Goal: Information Seeking & Learning: Learn about a topic

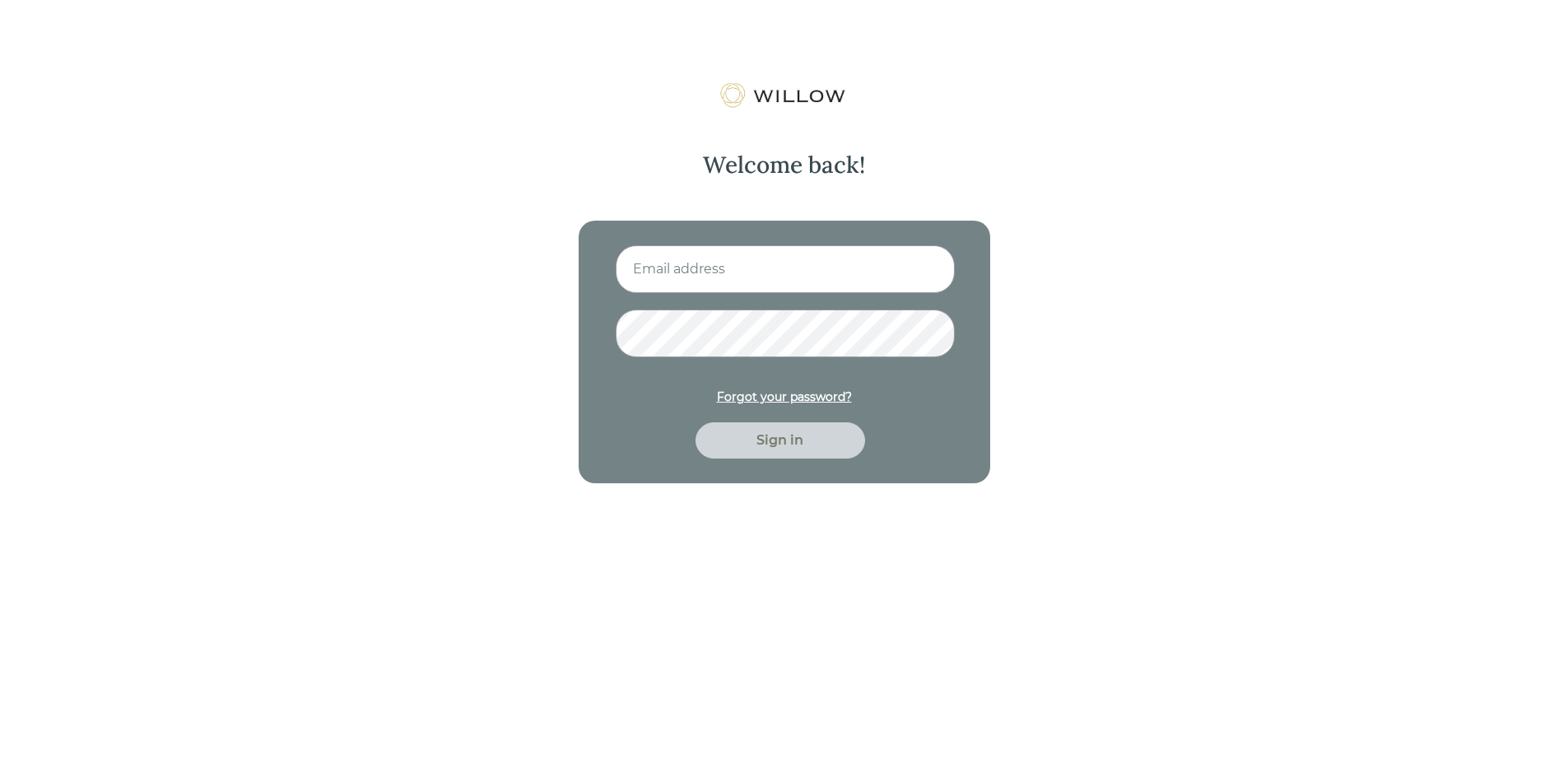
click at [758, 263] on input at bounding box center [785, 269] width 339 height 48
type input "[EMAIL_ADDRESS][DOMAIN_NAME]"
click at [696, 422] on button "Sign in" at bounding box center [780, 440] width 169 height 37
click at [608, 331] on div "[EMAIL_ADDRESS][DOMAIN_NAME] Forgot your password? Sign in" at bounding box center [784, 352] width 412 height 262
click at [696, 422] on button "Sign in" at bounding box center [780, 440] width 169 height 37
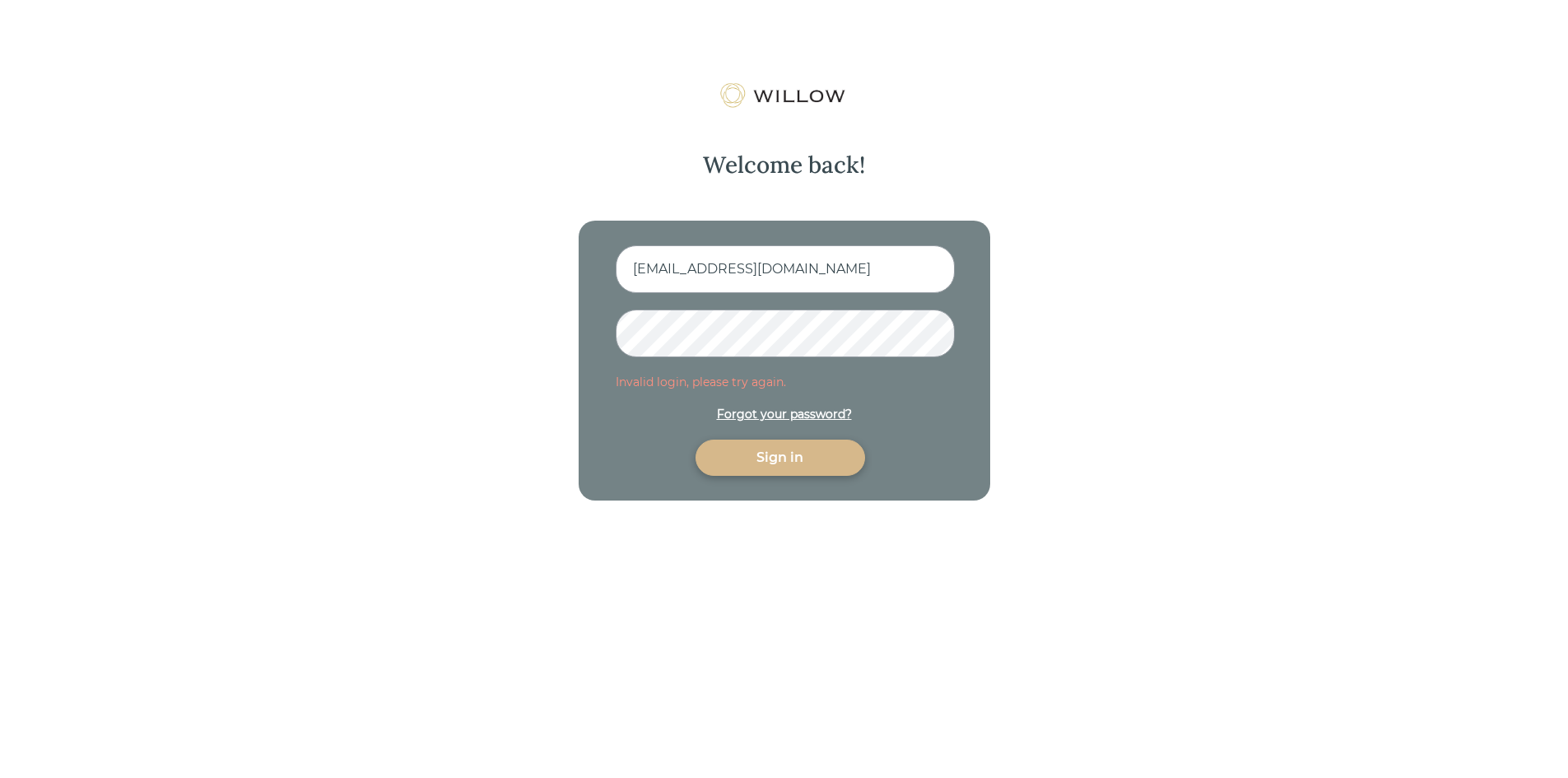
click at [601, 341] on div "[EMAIL_ADDRESS][DOMAIN_NAME] Invalid login, please try again. Forgot your passw…" at bounding box center [784, 360] width 412 height 280
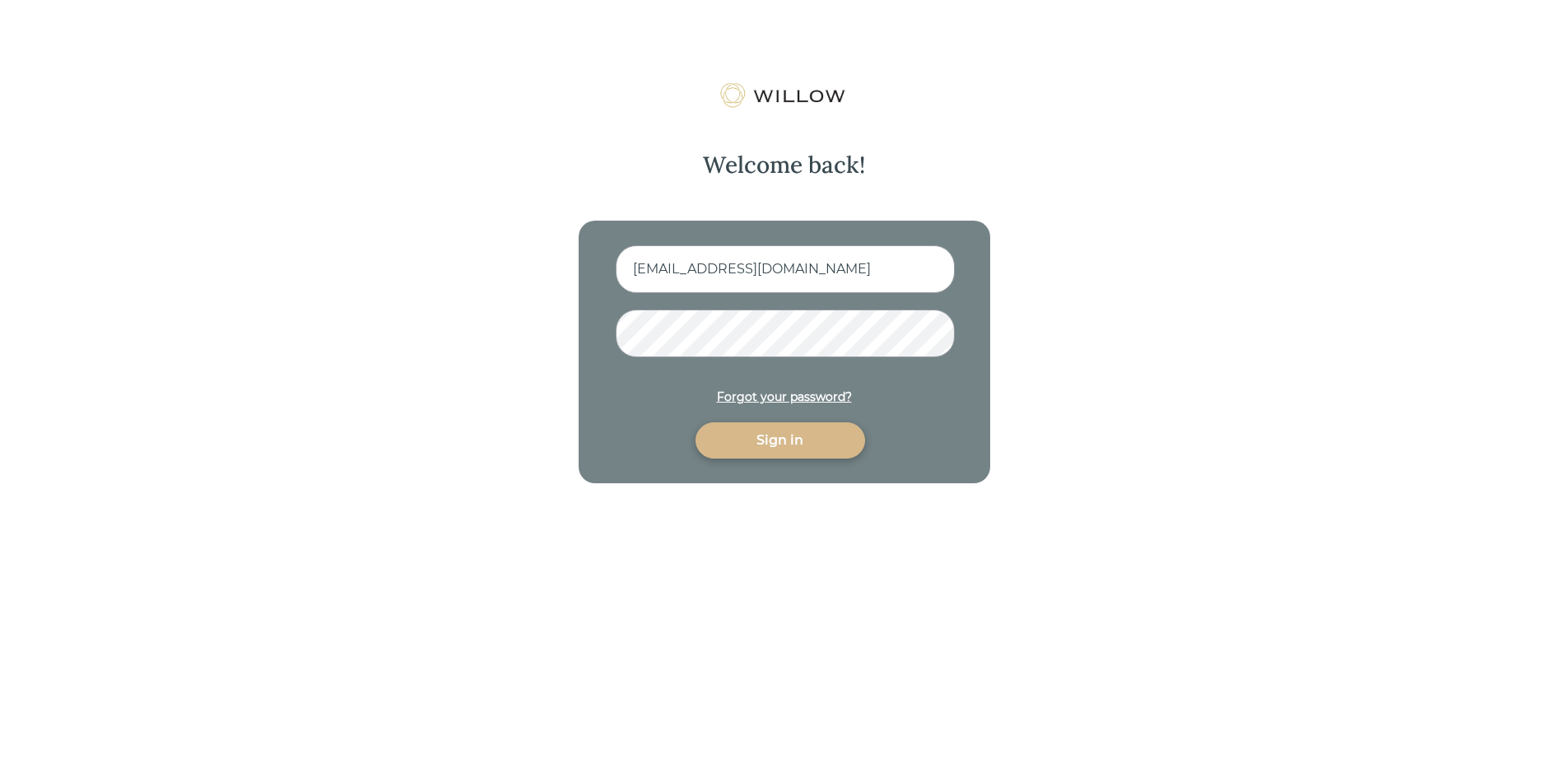
click at [696, 422] on button "Sign in" at bounding box center [780, 440] width 169 height 37
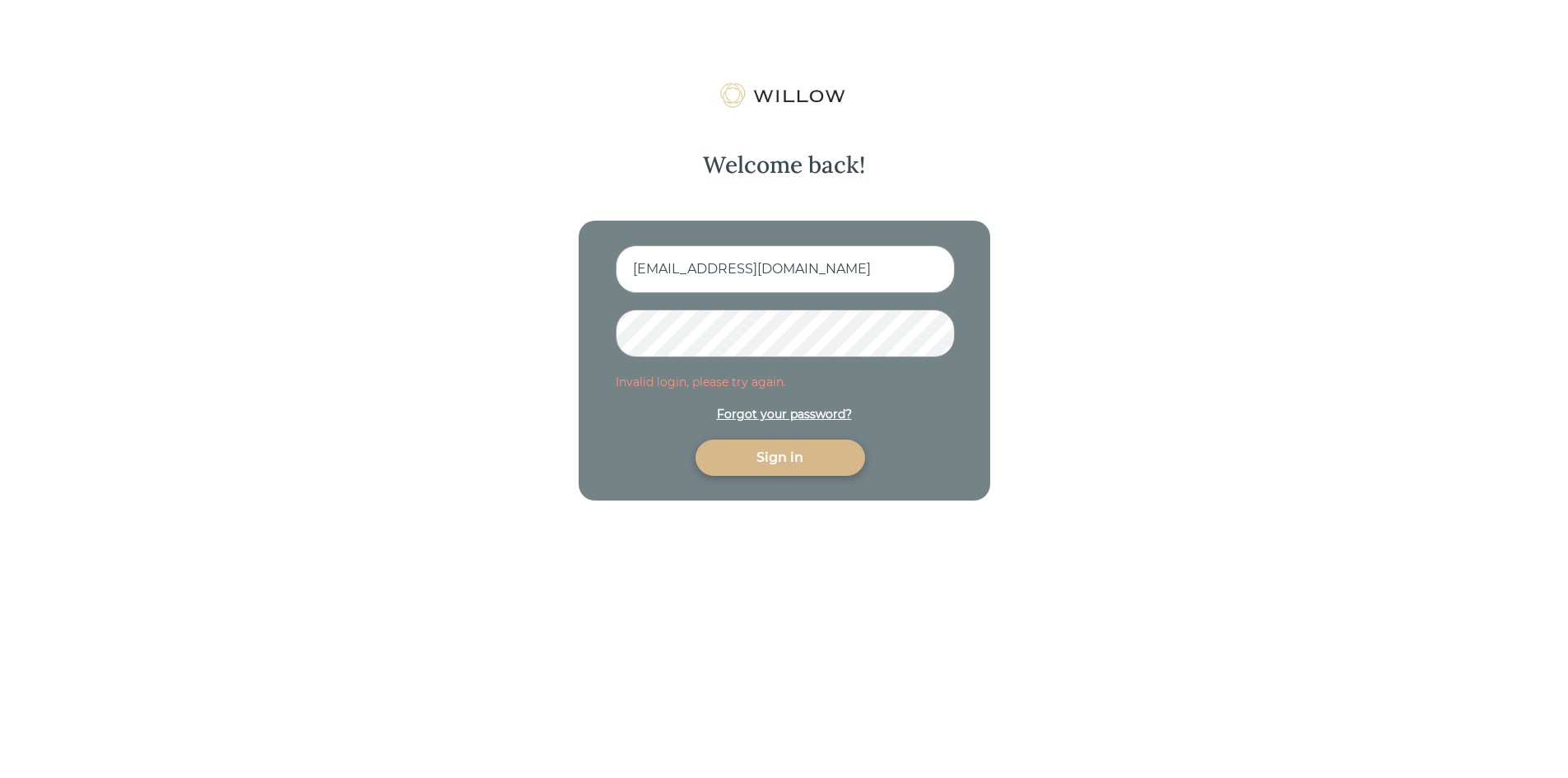
click at [773, 413] on form "[EMAIL_ADDRESS][DOMAIN_NAME] Invalid login, please try again. Forgot your passw…" at bounding box center [784, 360] width 337 height 230
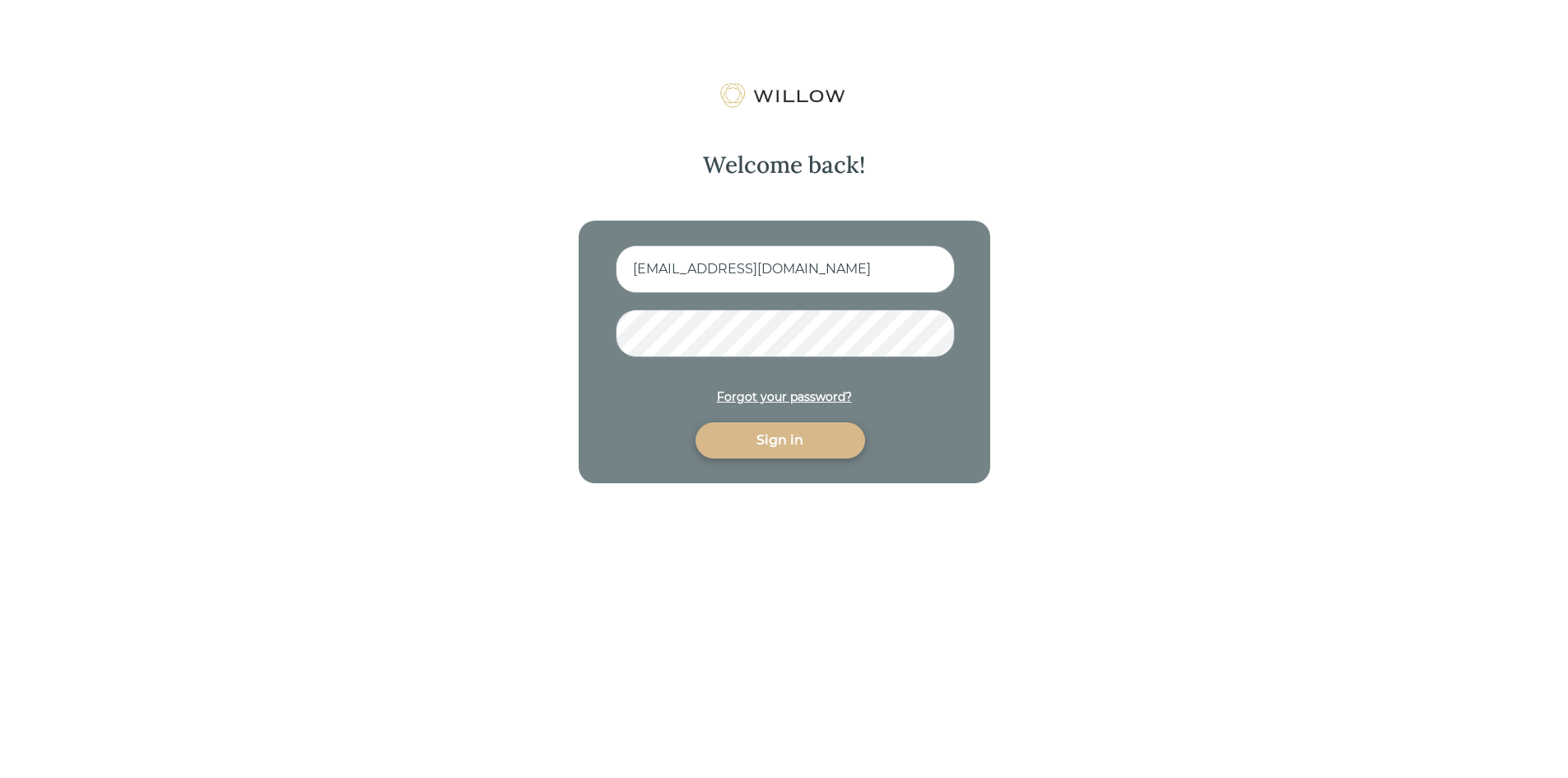
click at [774, 396] on div "Forgot your password?" at bounding box center [784, 397] width 135 height 17
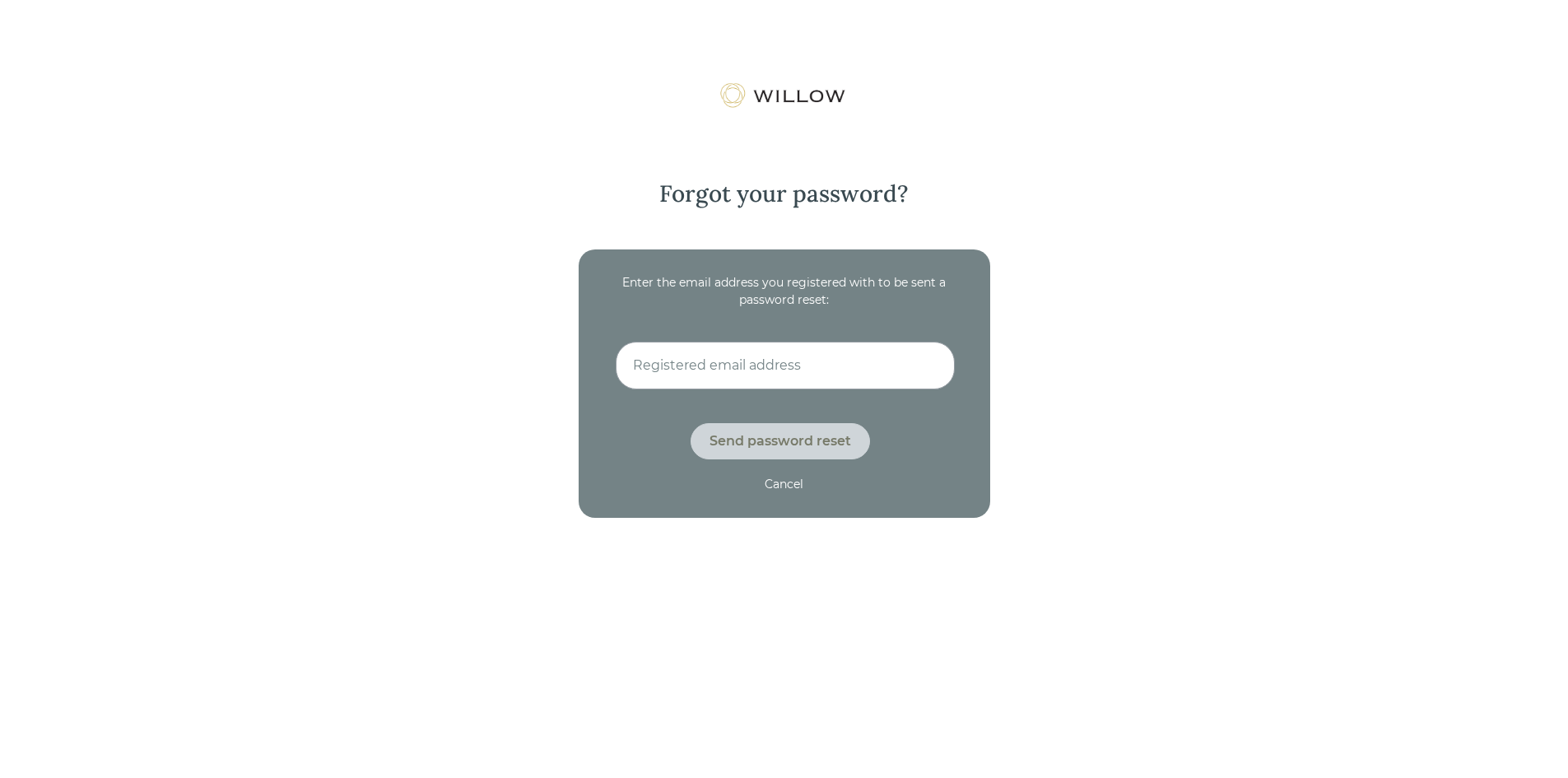
click at [746, 358] on input at bounding box center [785, 365] width 339 height 48
type input "[EMAIL_ADDRESS][DOMAIN_NAME]"
click at [735, 439] on div "Send password reset" at bounding box center [780, 441] width 141 height 20
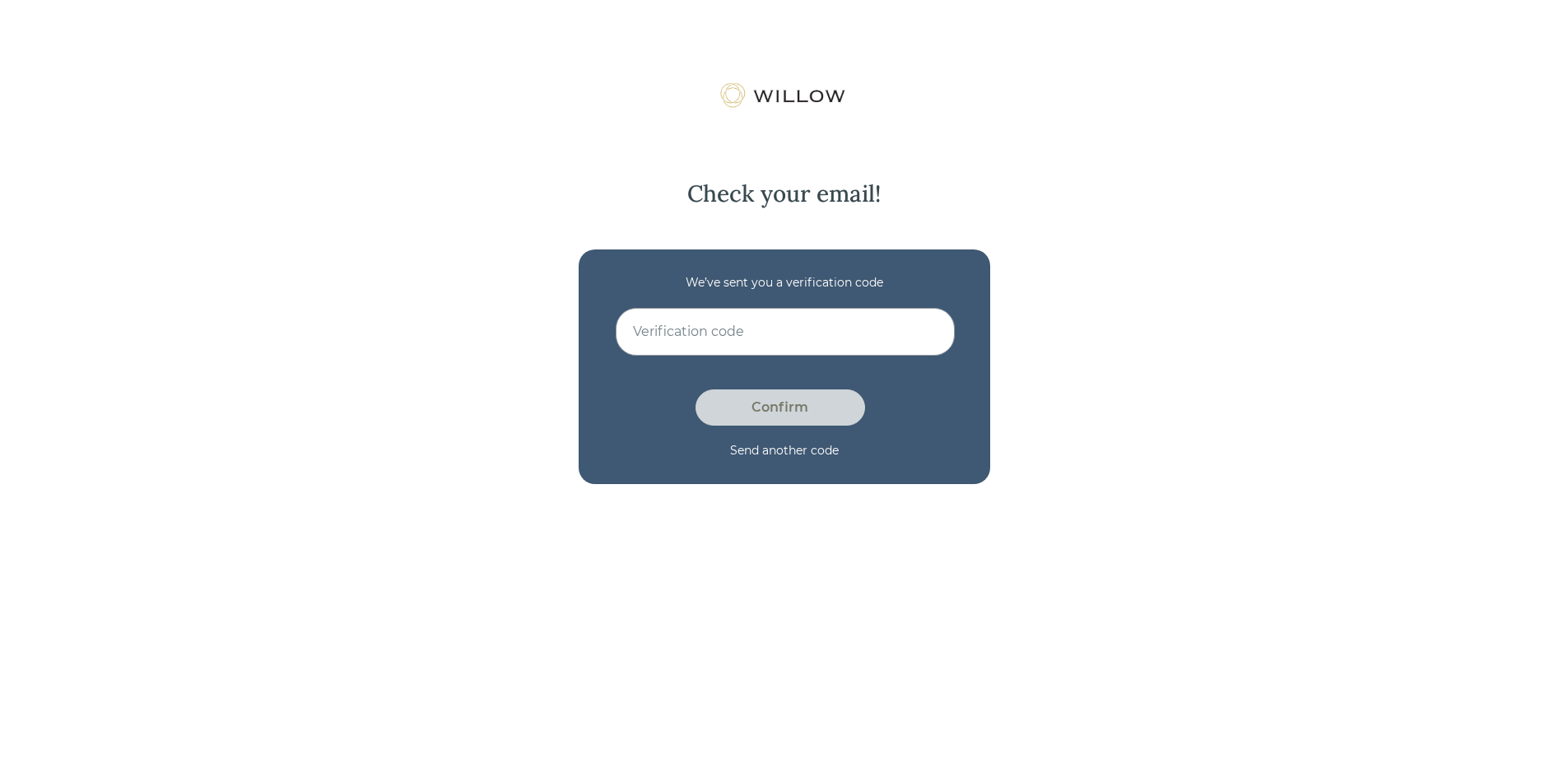
click at [672, 346] on input at bounding box center [785, 331] width 339 height 48
type input "K8ELGMVI"
click at [764, 398] on div "Confirm" at bounding box center [780, 407] width 132 height 20
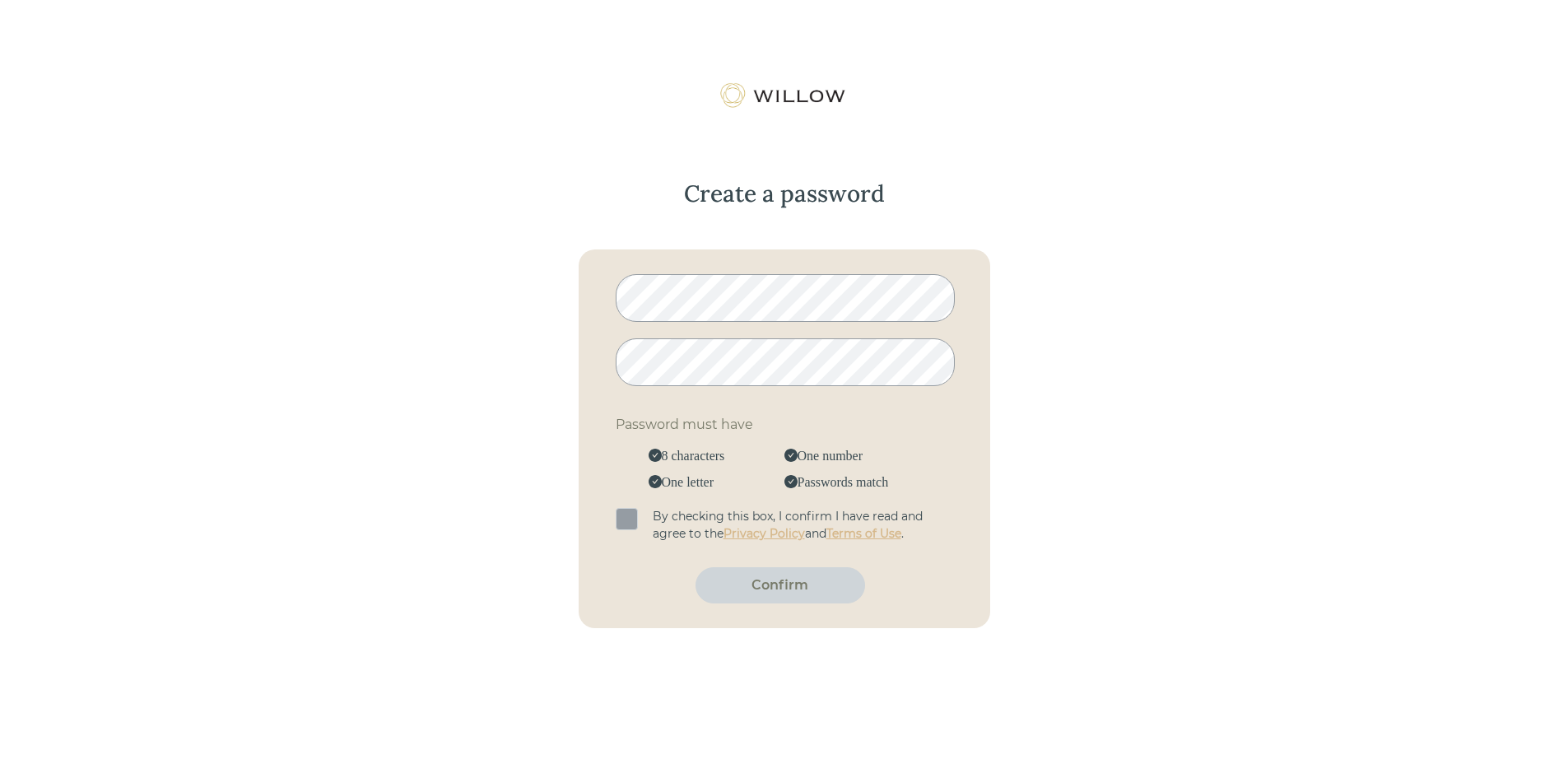
click at [619, 521] on span at bounding box center [627, 519] width 22 height 22
click at [619, 510] on input "checkbox" at bounding box center [619, 510] width 0 height 0
click at [775, 594] on div "Confirm" at bounding box center [780, 584] width 132 height 20
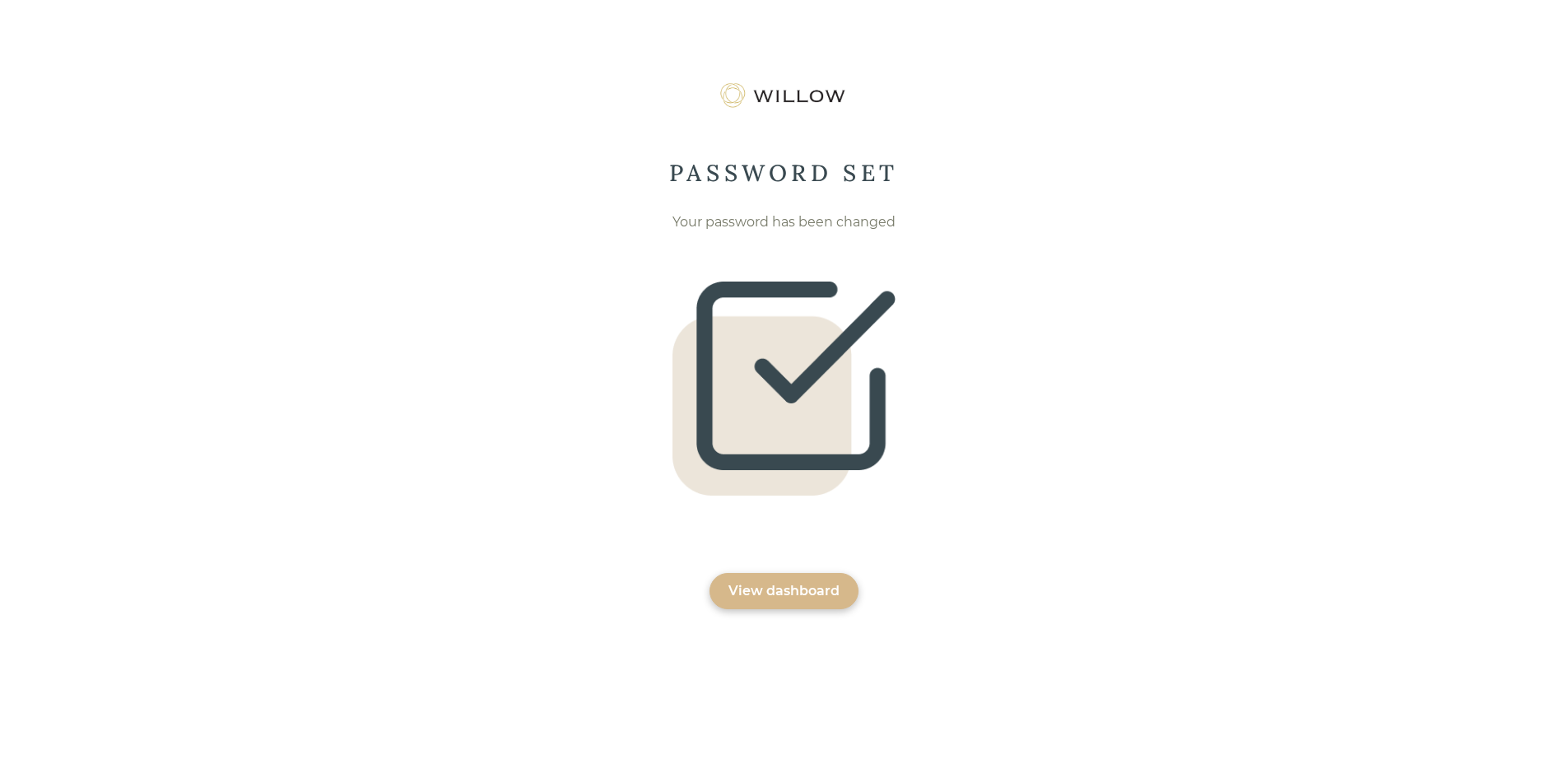
click at [752, 590] on div "View dashboard" at bounding box center [784, 591] width 111 height 20
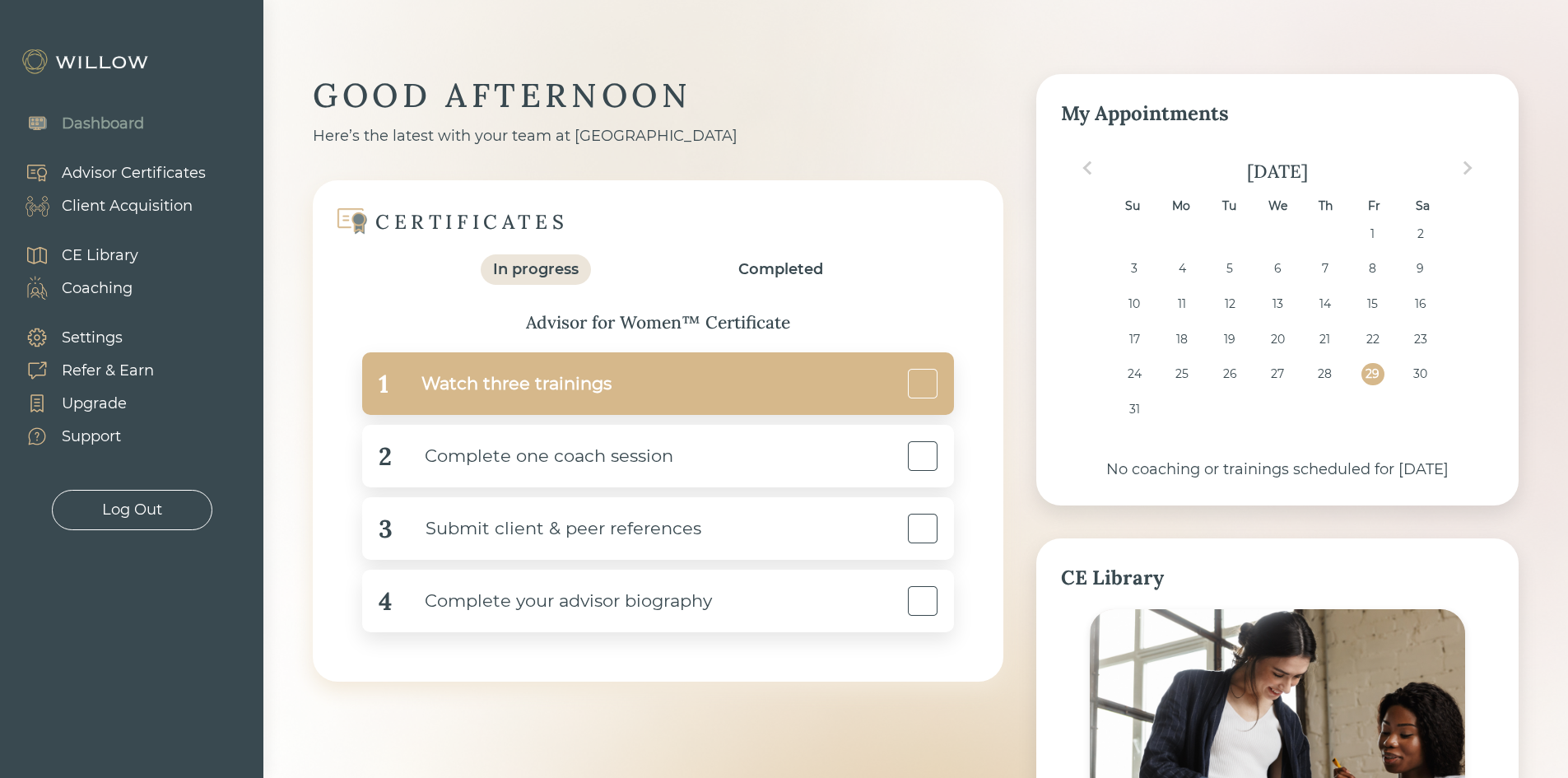
click at [714, 374] on div "1 Watch three trainings" at bounding box center [658, 383] width 592 height 63
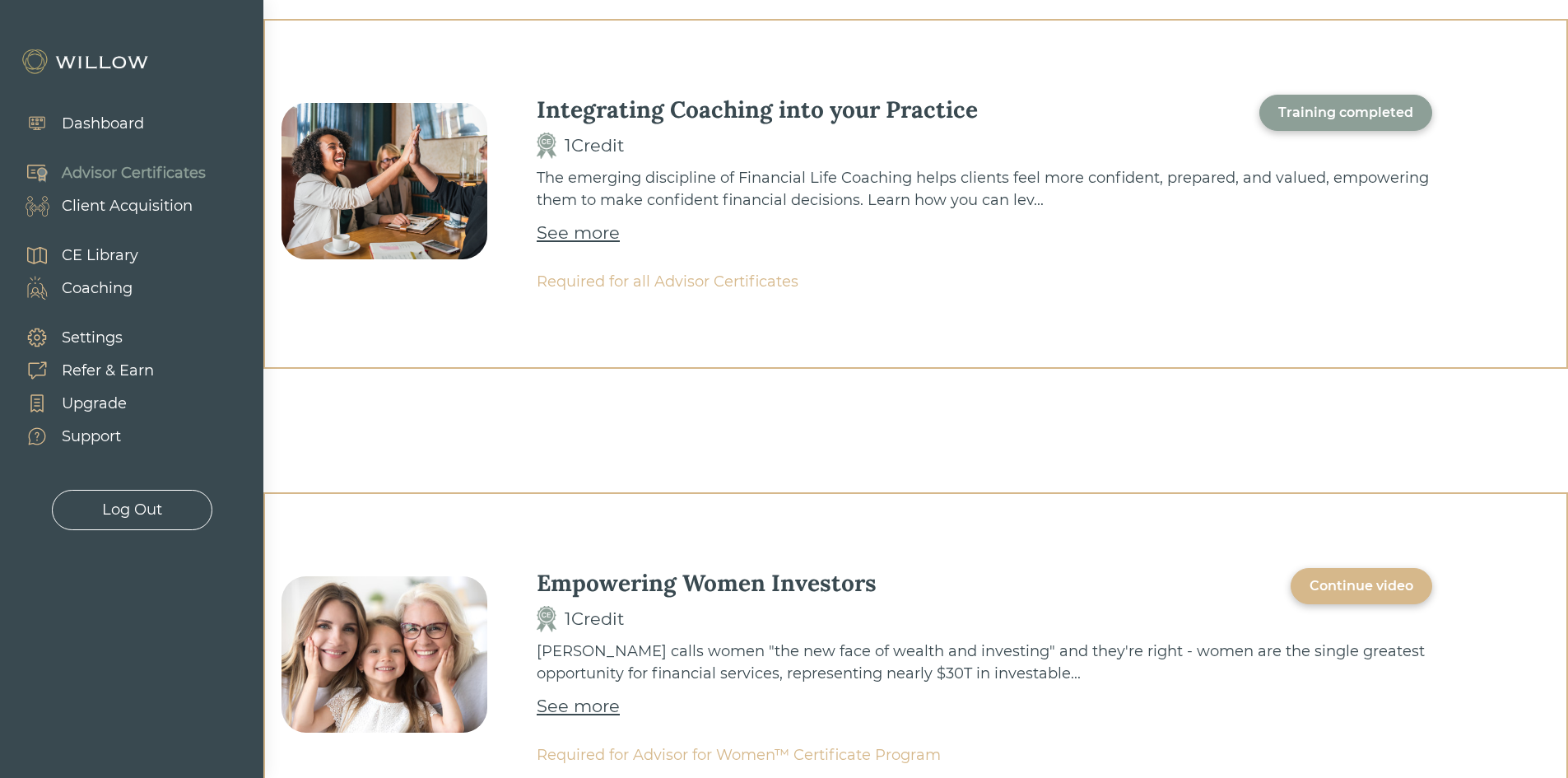
scroll to position [79, 0]
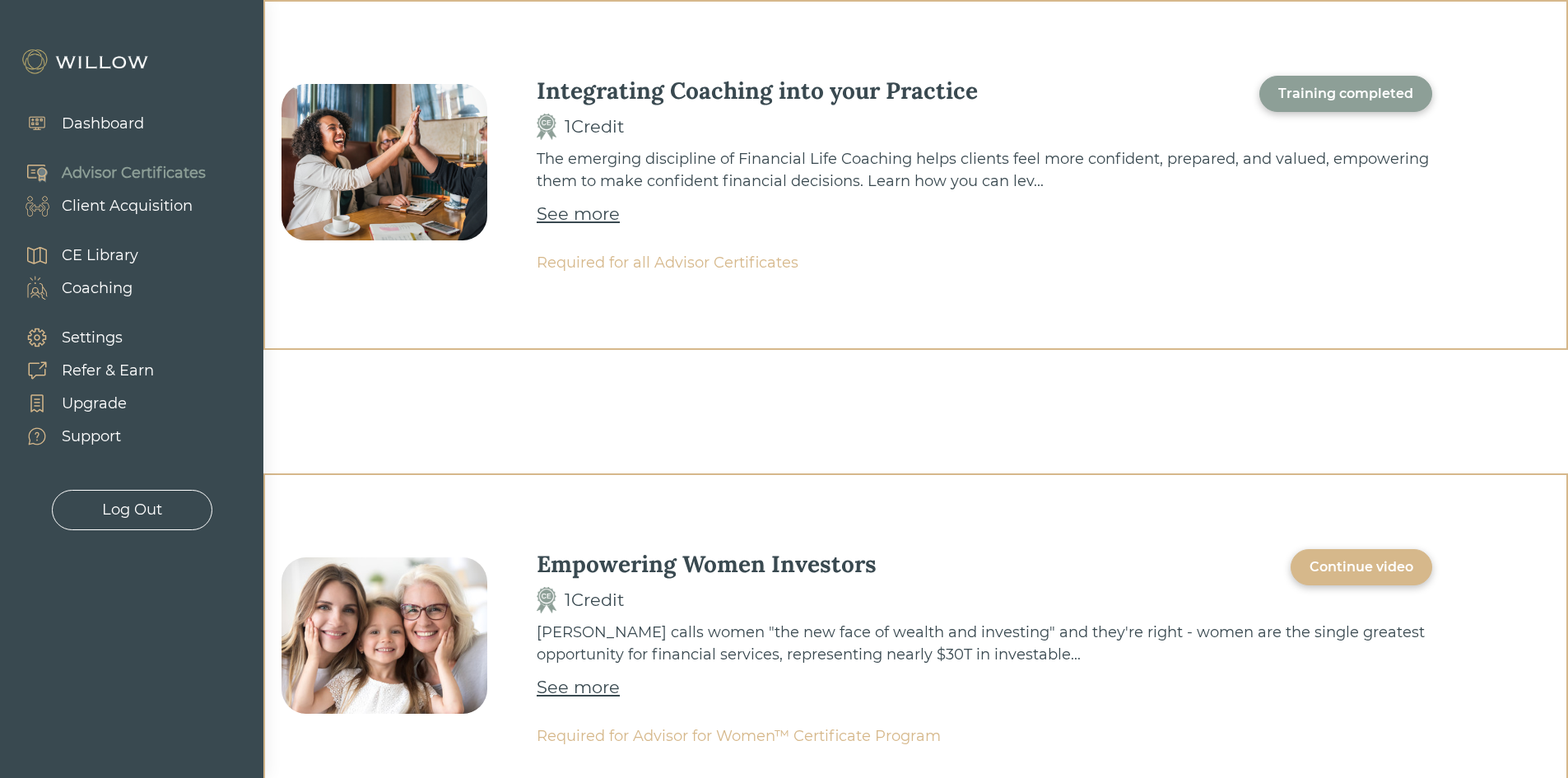
click at [1384, 566] on div "Continue video" at bounding box center [1361, 566] width 104 height 20
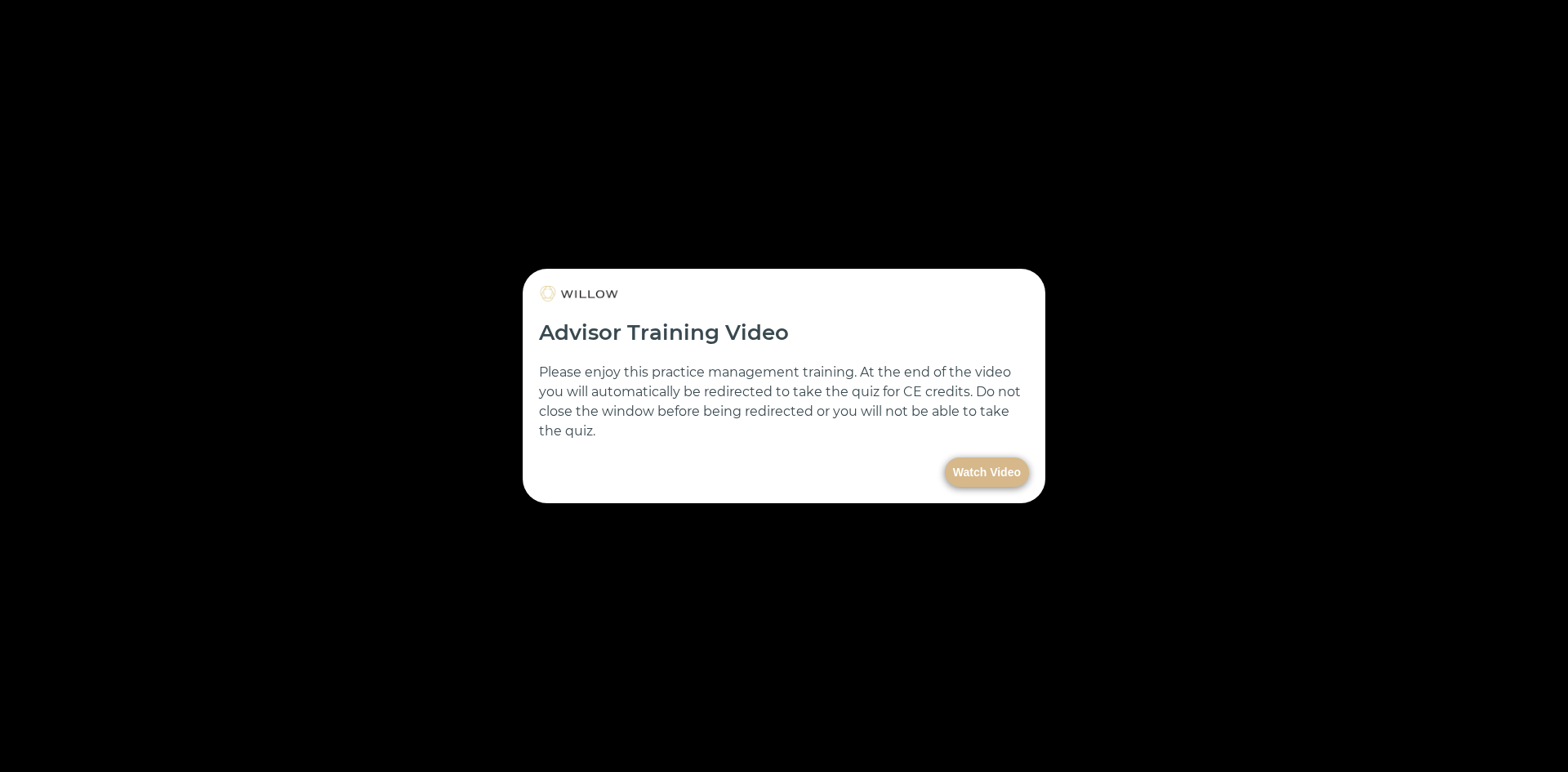
click at [984, 463] on button "Watch Video" at bounding box center [987, 472] width 85 height 30
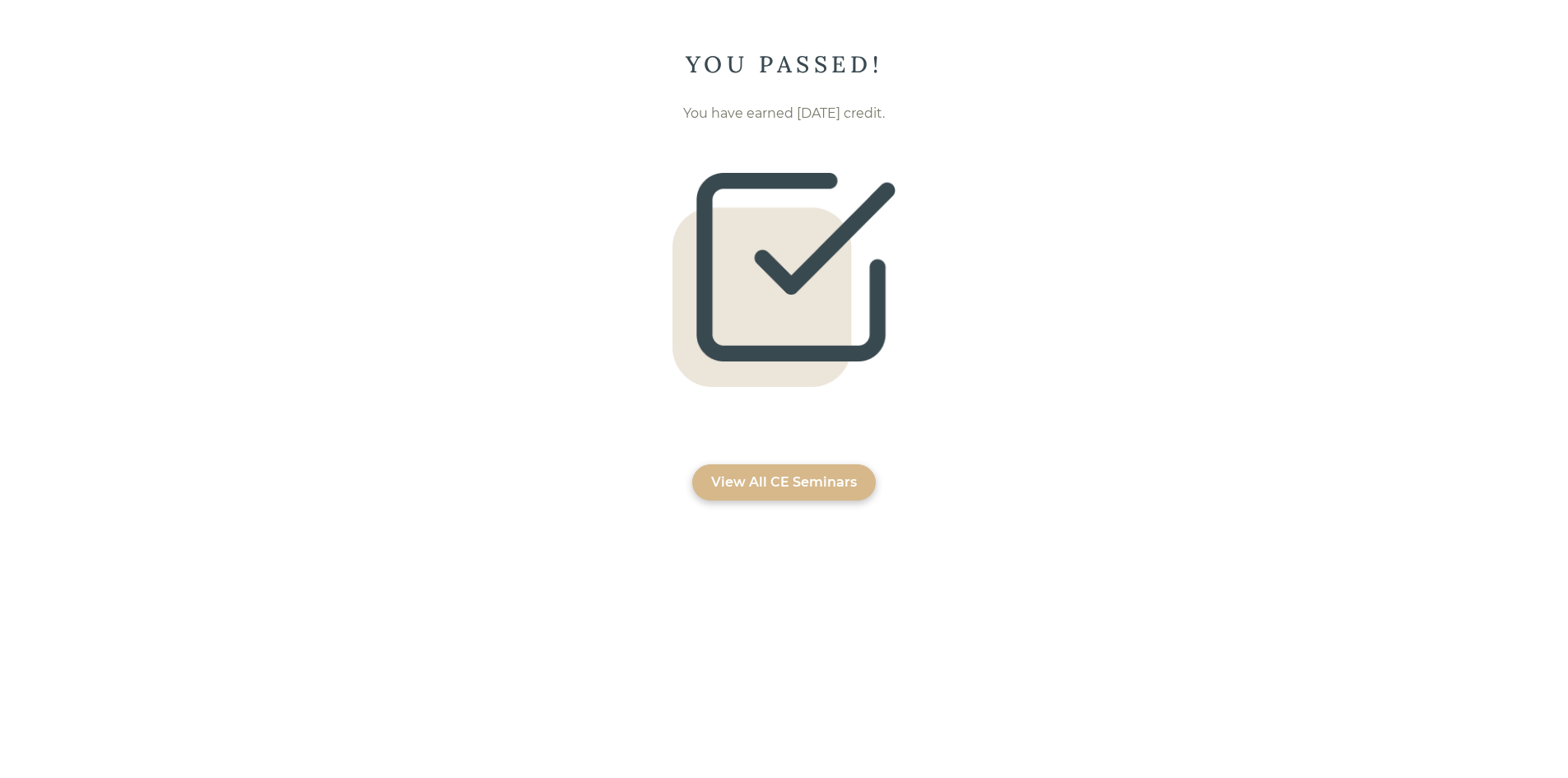
click at [795, 487] on div "View All CE Seminars" at bounding box center [784, 482] width 146 height 20
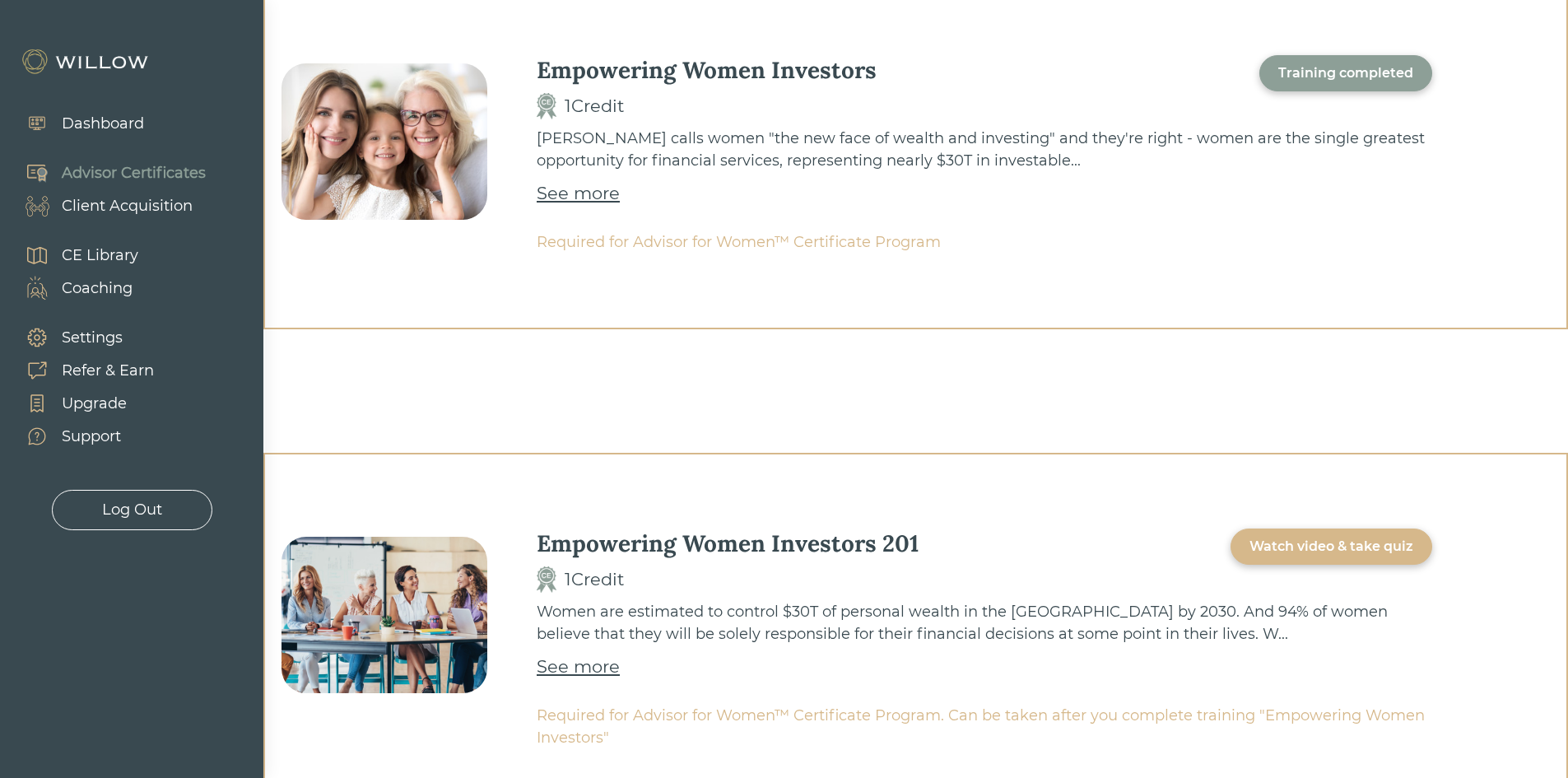
scroll to position [694, 0]
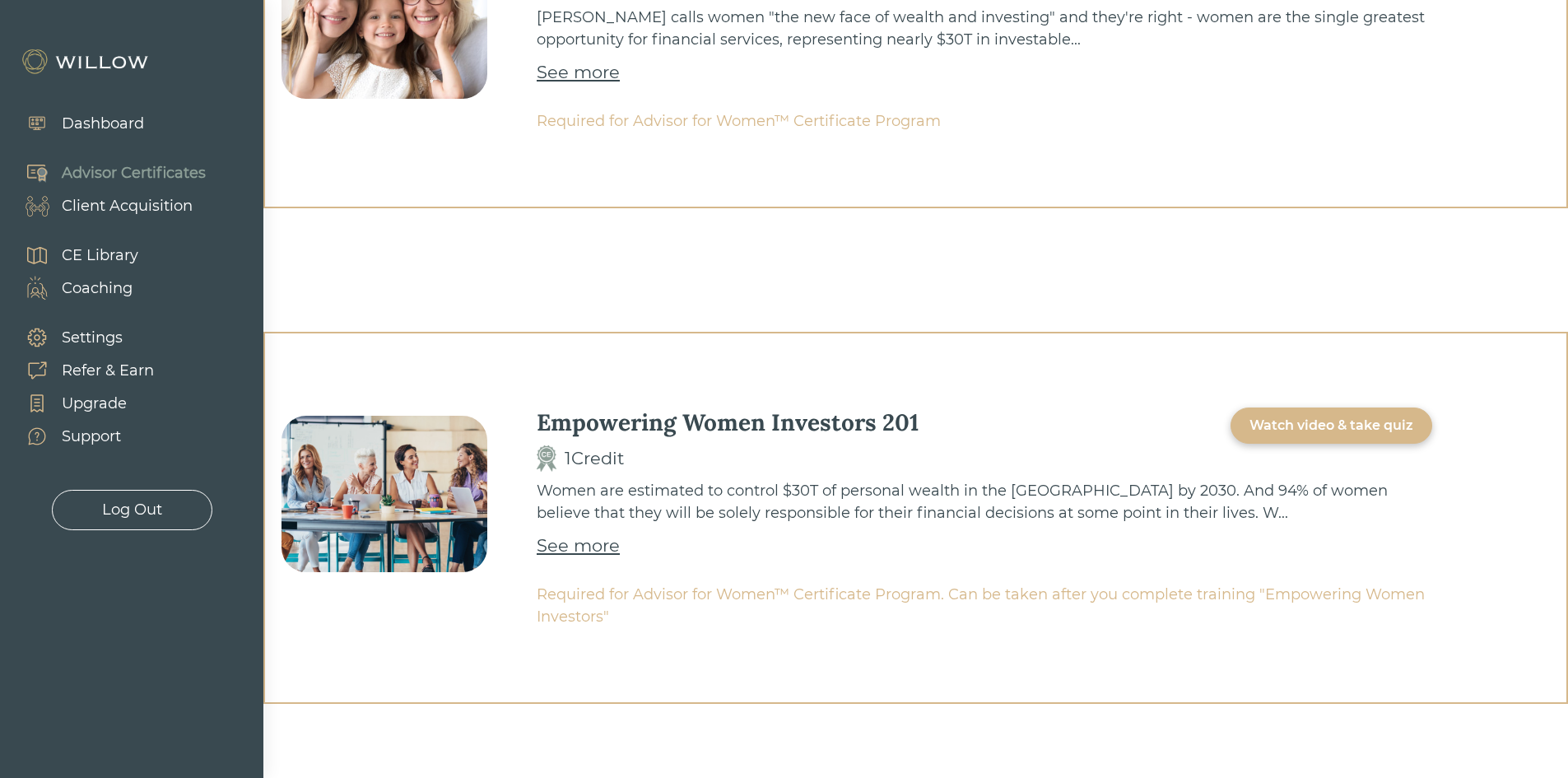
click at [1329, 273] on div "Back Integrating Coaching into your Practice 1 Credit Training completed The em…" at bounding box center [915, 42] width 1304 height 1472
